Goal: Check status

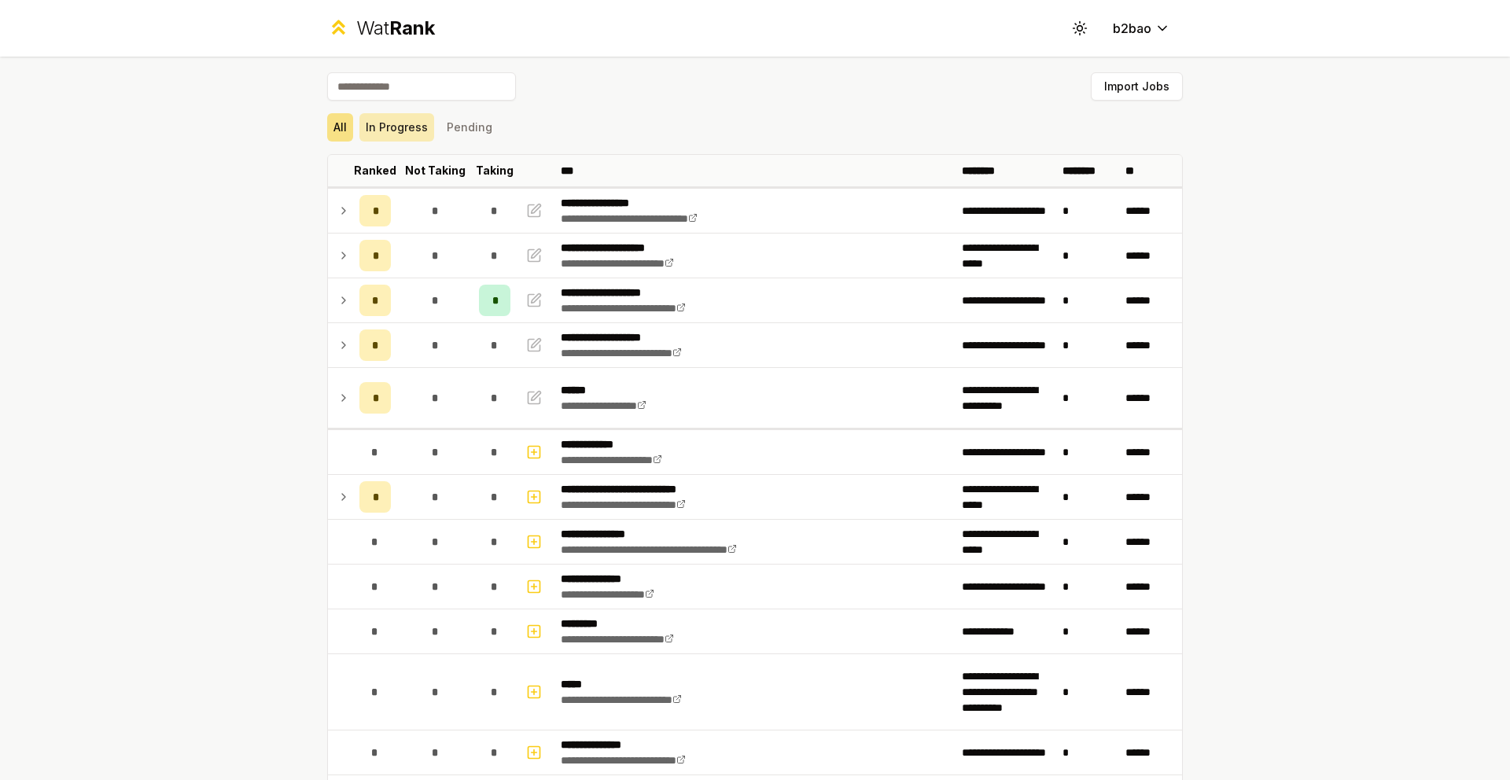
click at [395, 126] on button "In Progress" at bounding box center [396, 127] width 75 height 28
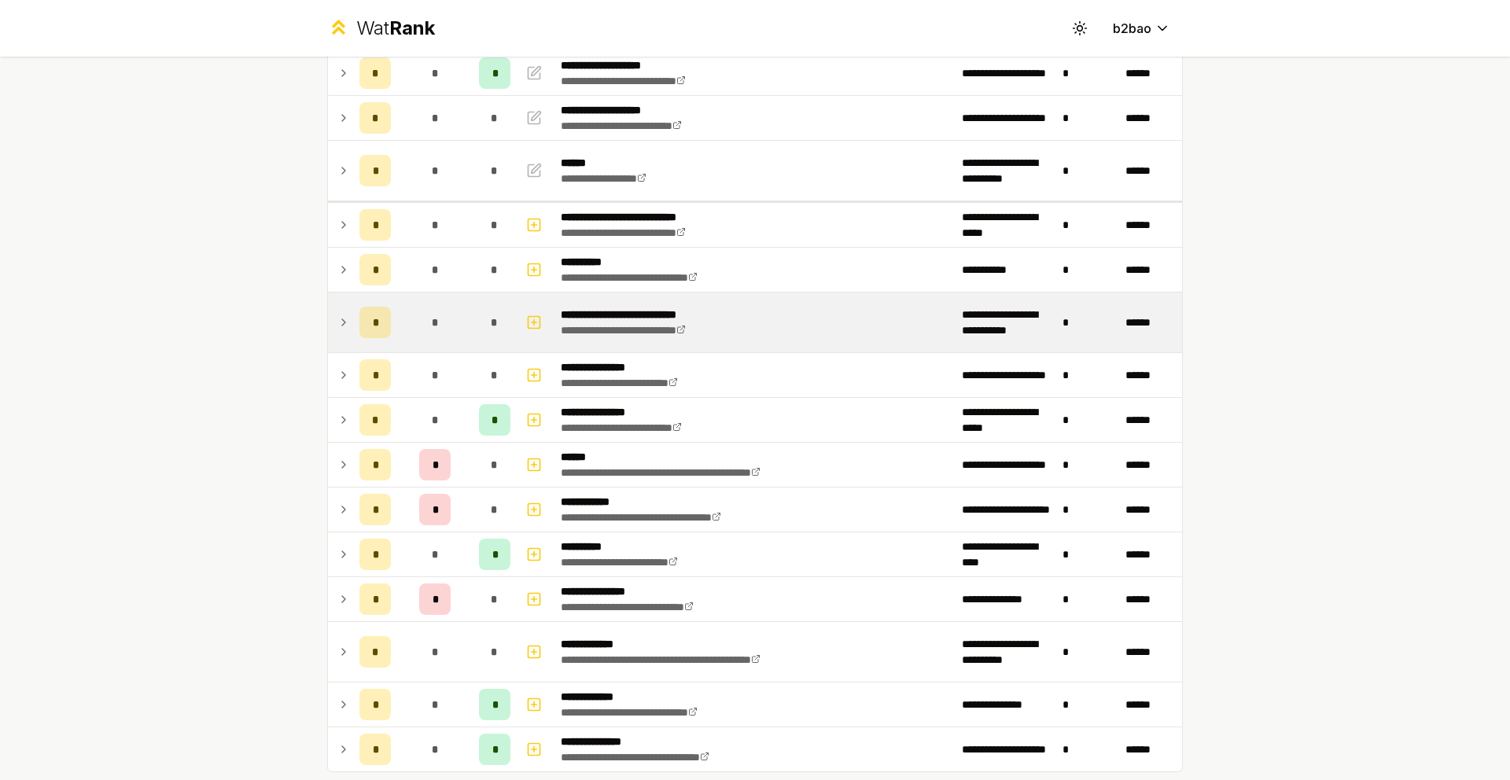
scroll to position [300, 0]
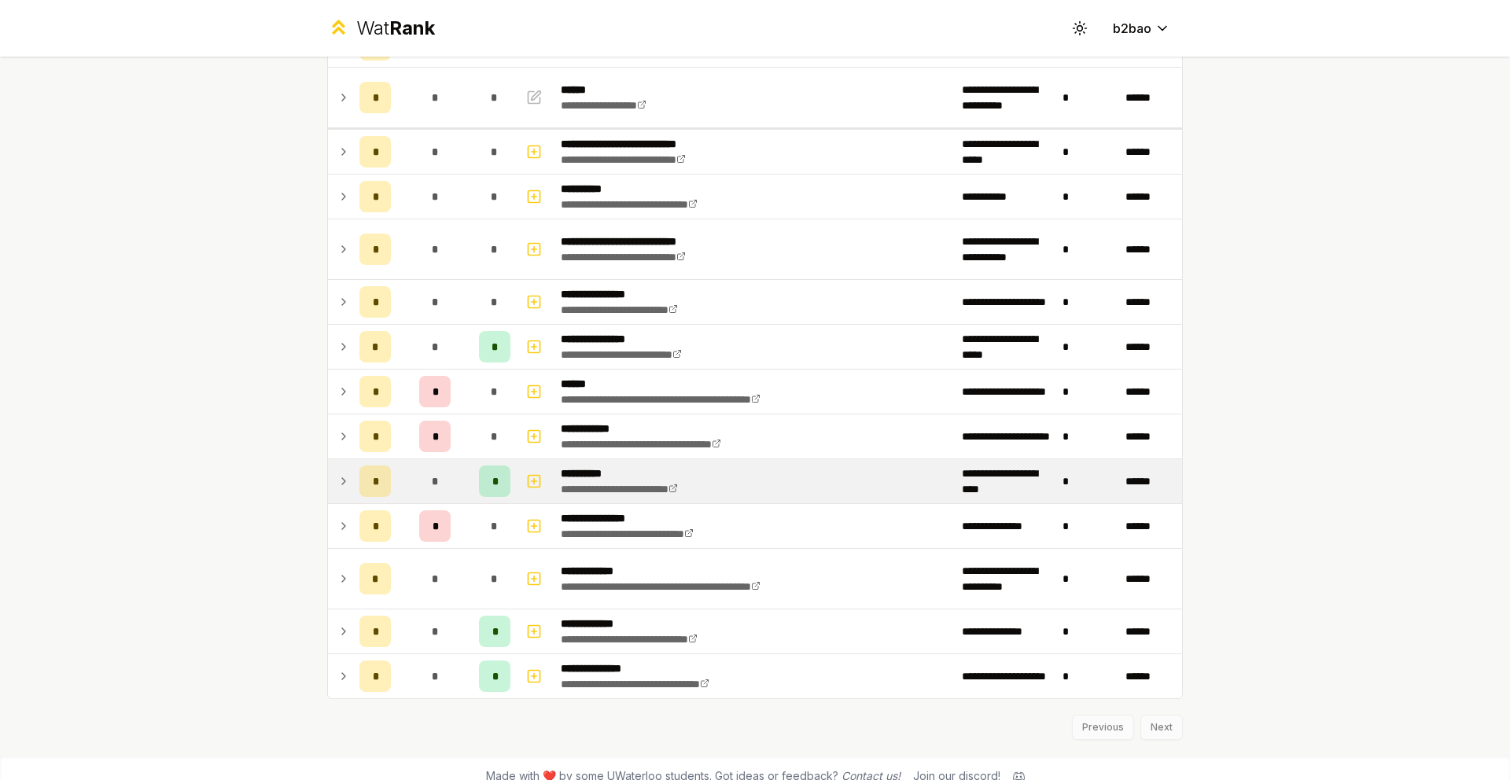
click at [345, 480] on td at bounding box center [340, 481] width 25 height 44
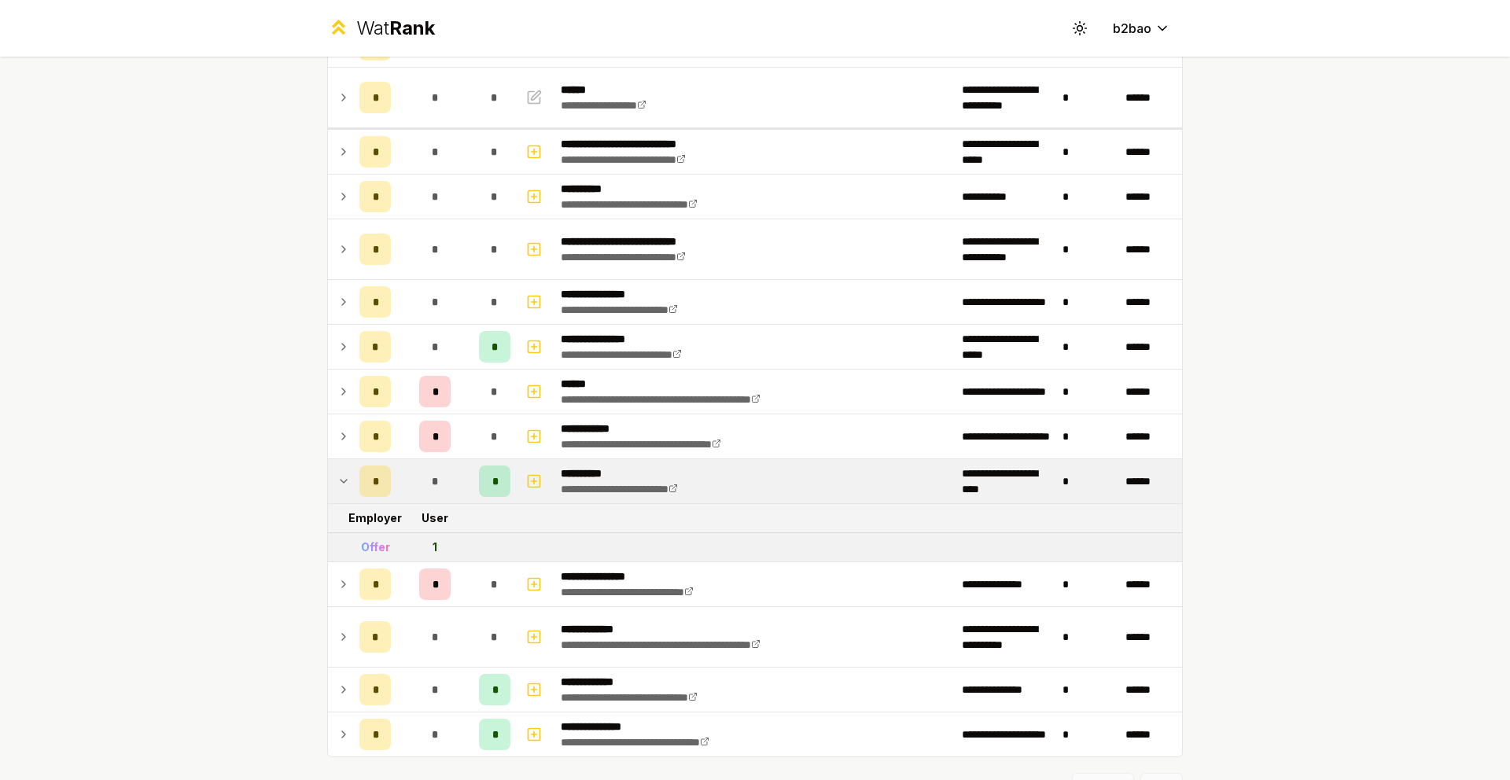
click at [338, 479] on icon at bounding box center [343, 481] width 13 height 19
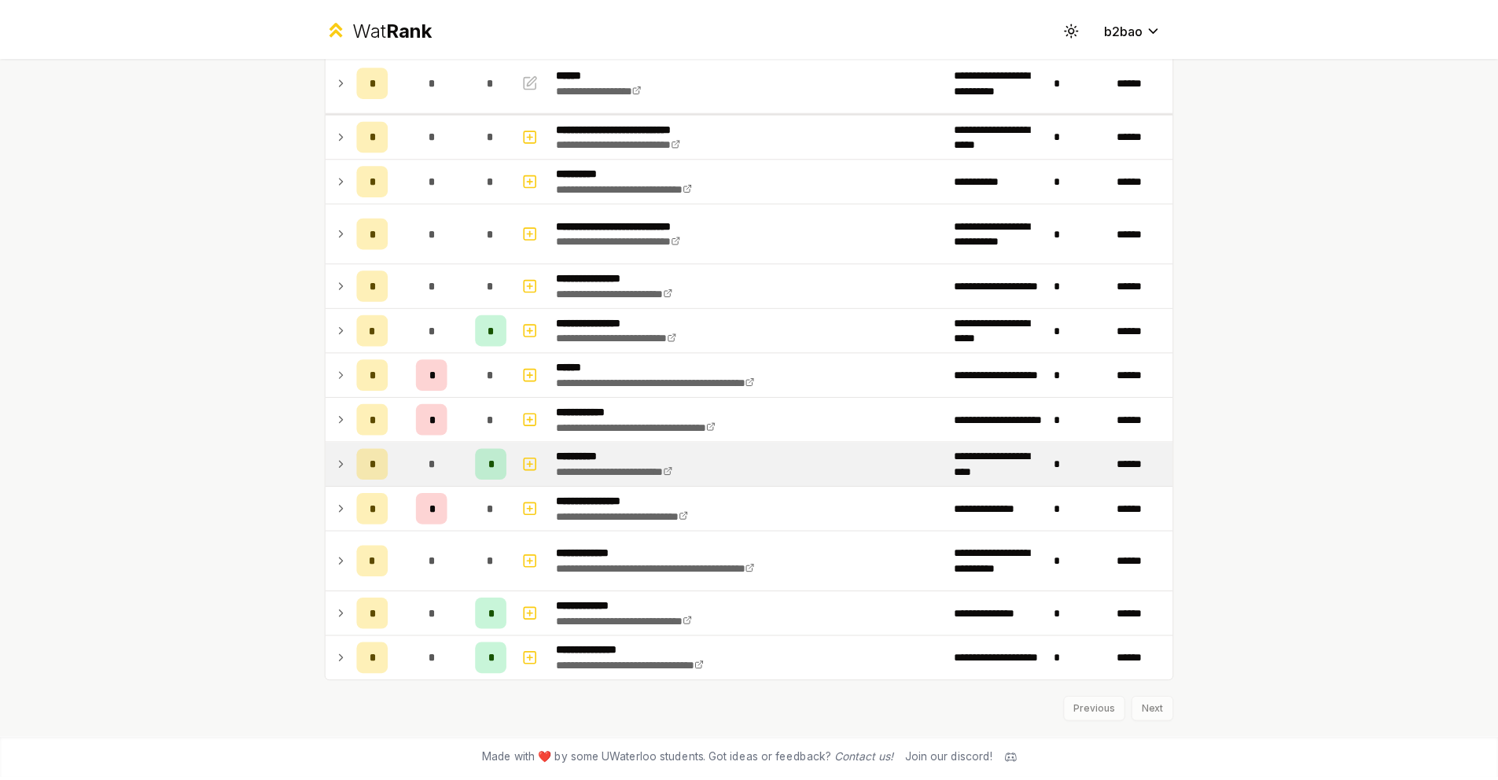
scroll to position [0, 0]
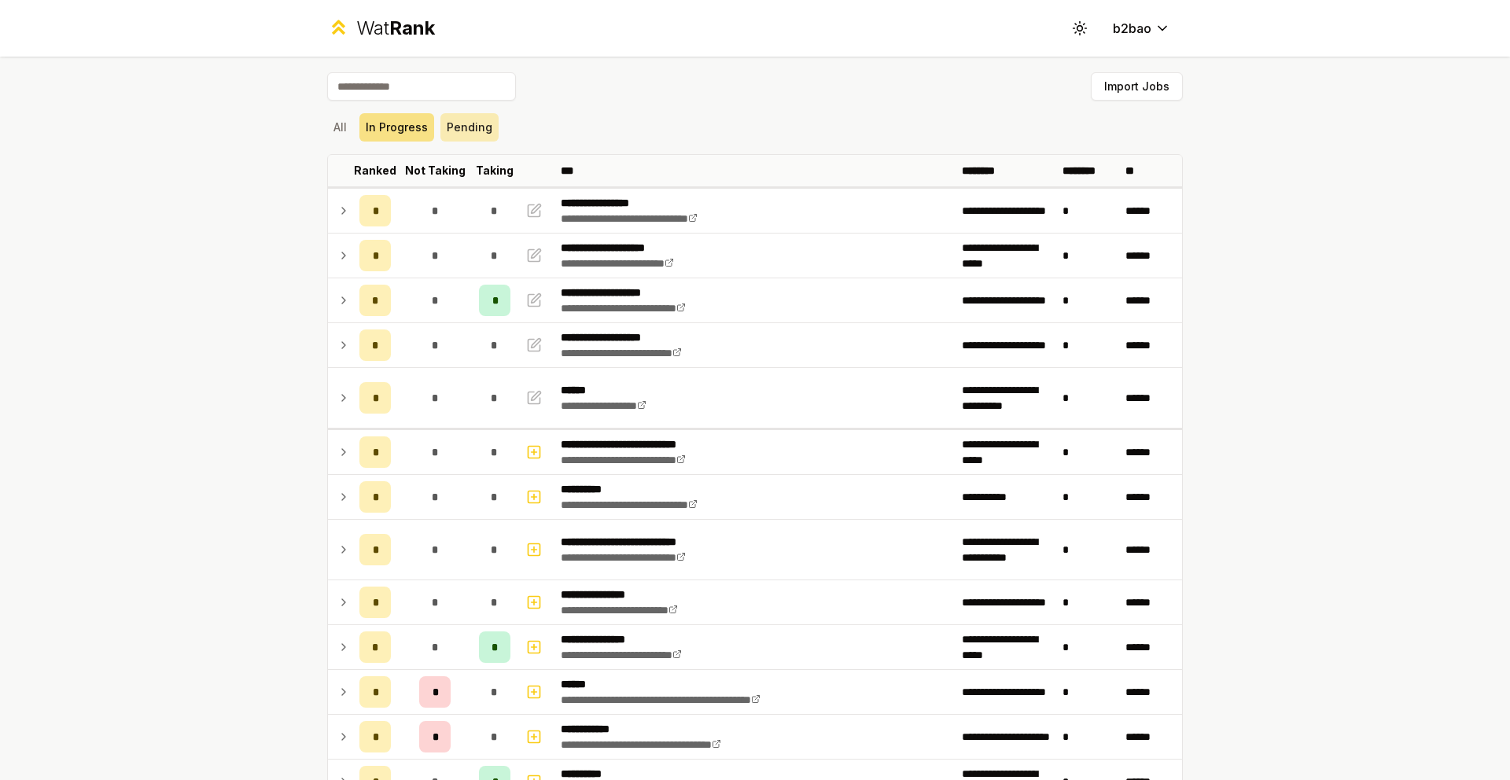
click at [459, 120] on button "Pending" at bounding box center [469, 127] width 58 height 28
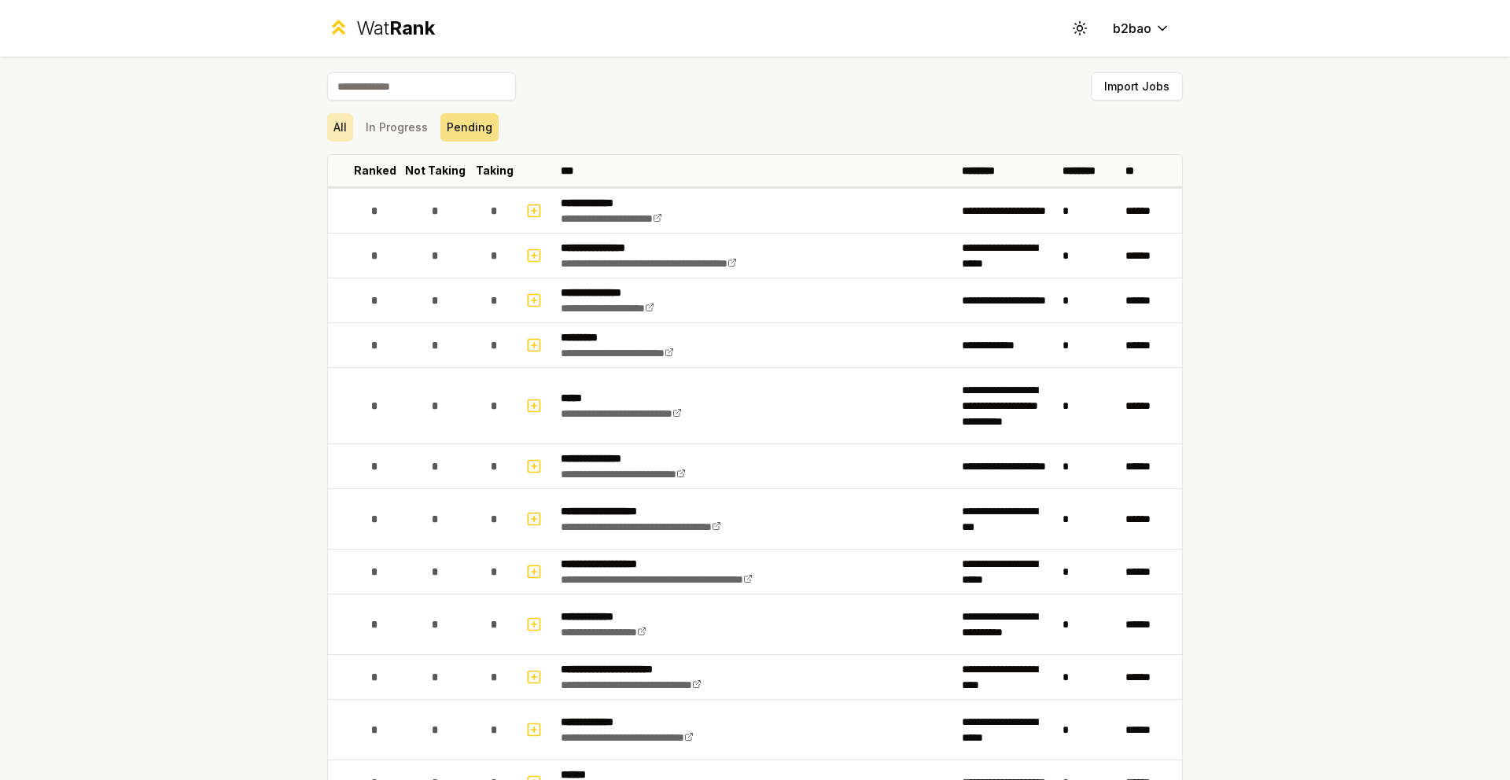
click at [330, 127] on button "All" at bounding box center [340, 127] width 26 height 28
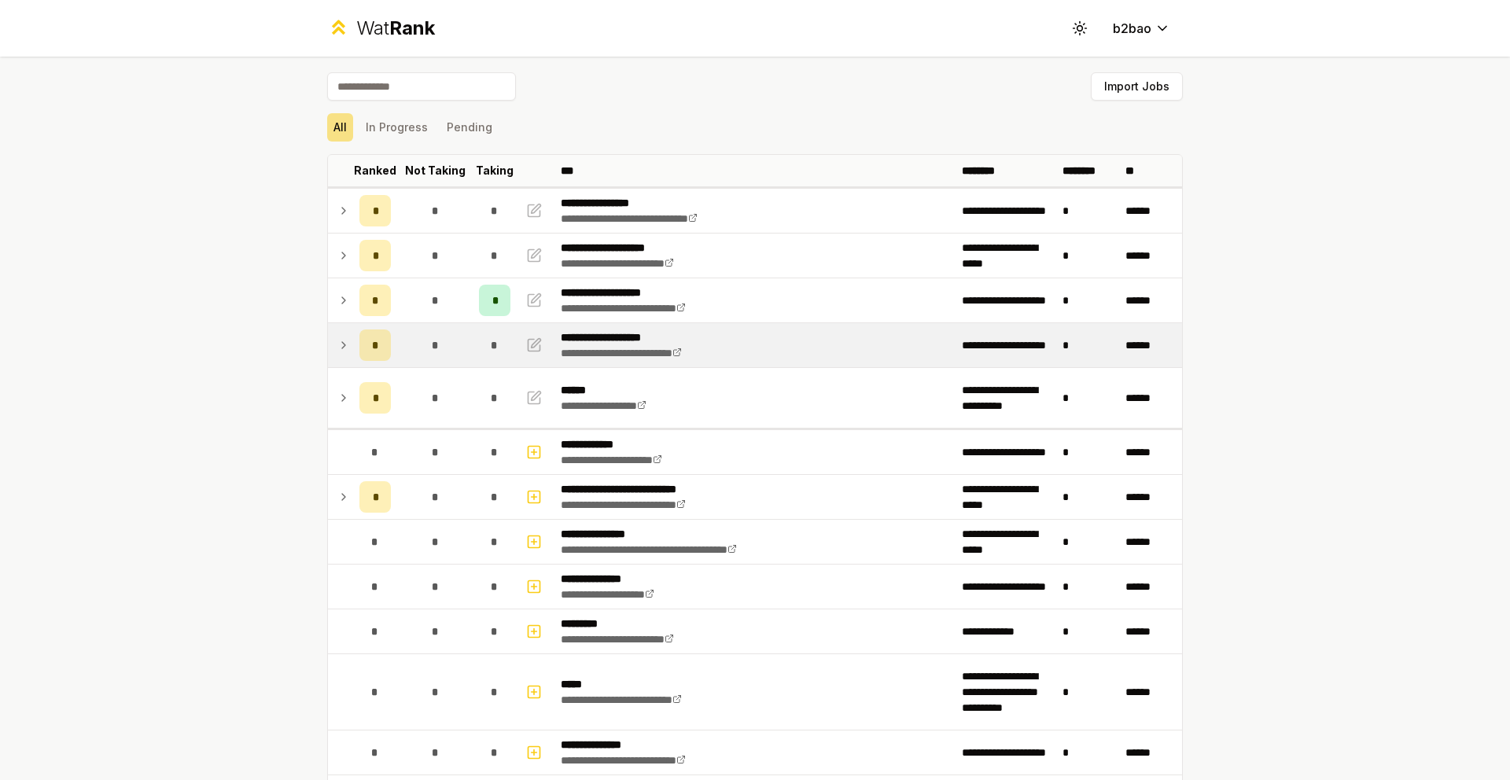
click at [337, 349] on icon at bounding box center [343, 345] width 13 height 19
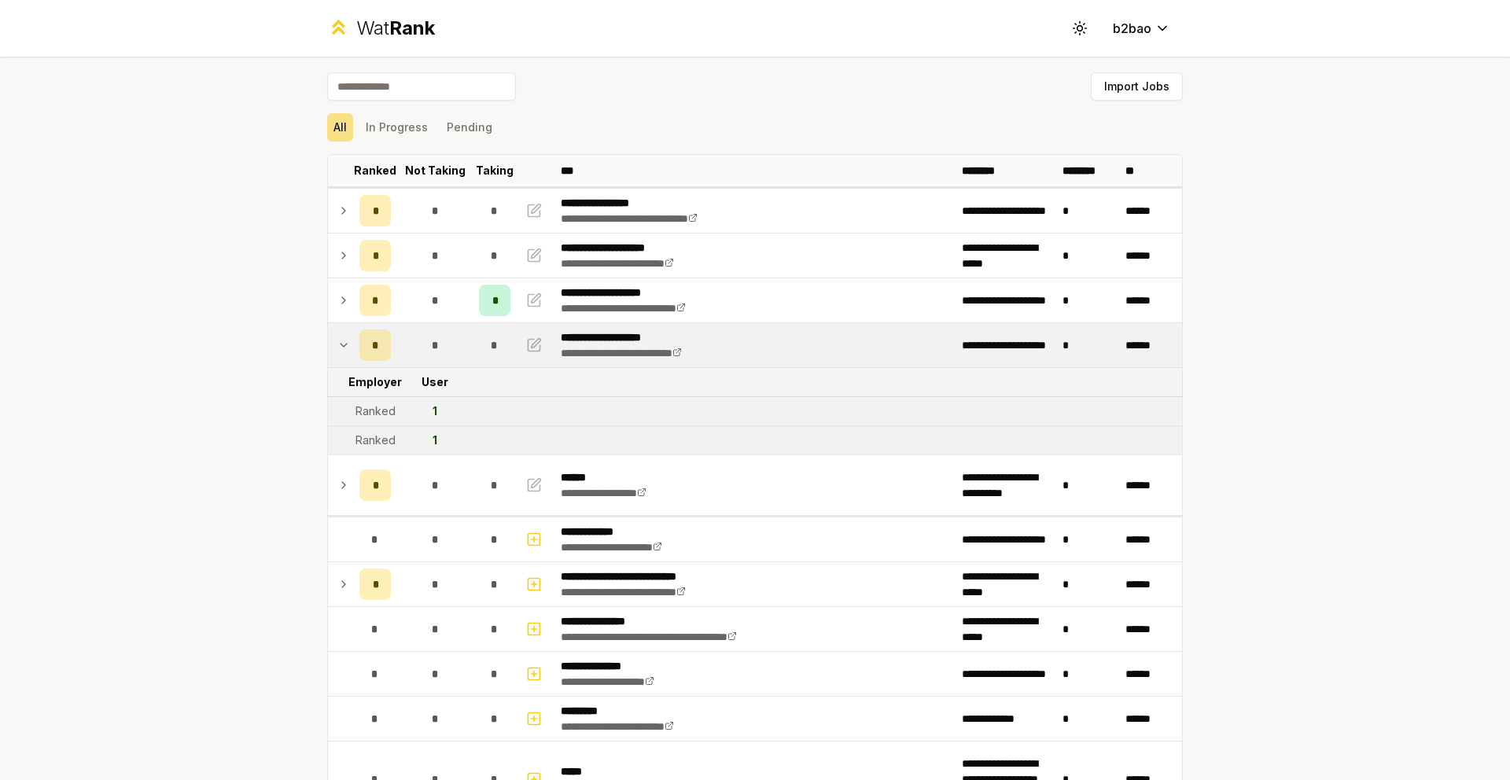
click at [337, 350] on icon at bounding box center [343, 345] width 13 height 19
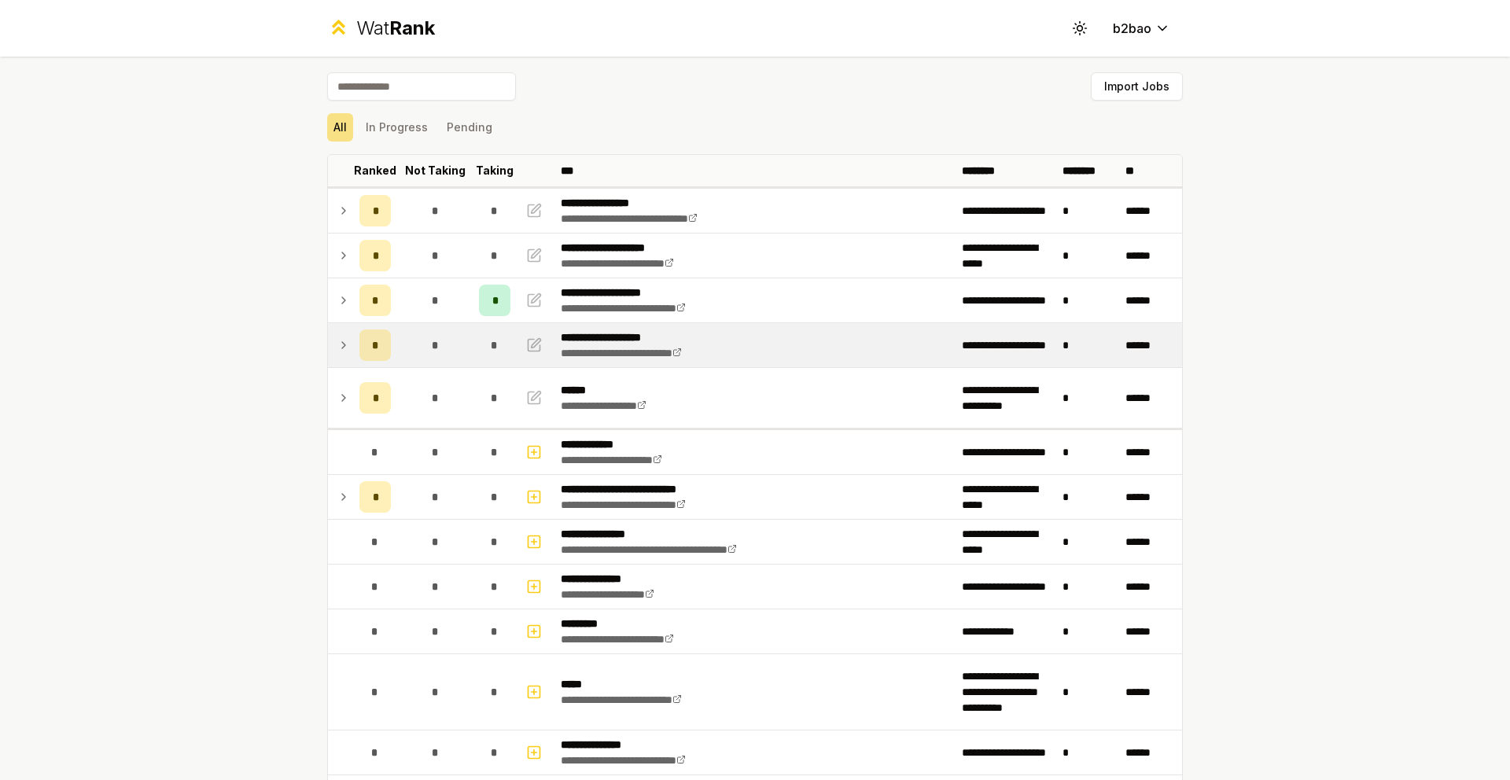
click at [378, 36] on div "Wat Rank" at bounding box center [395, 28] width 79 height 25
